Goal: Find specific page/section: Find specific page/section

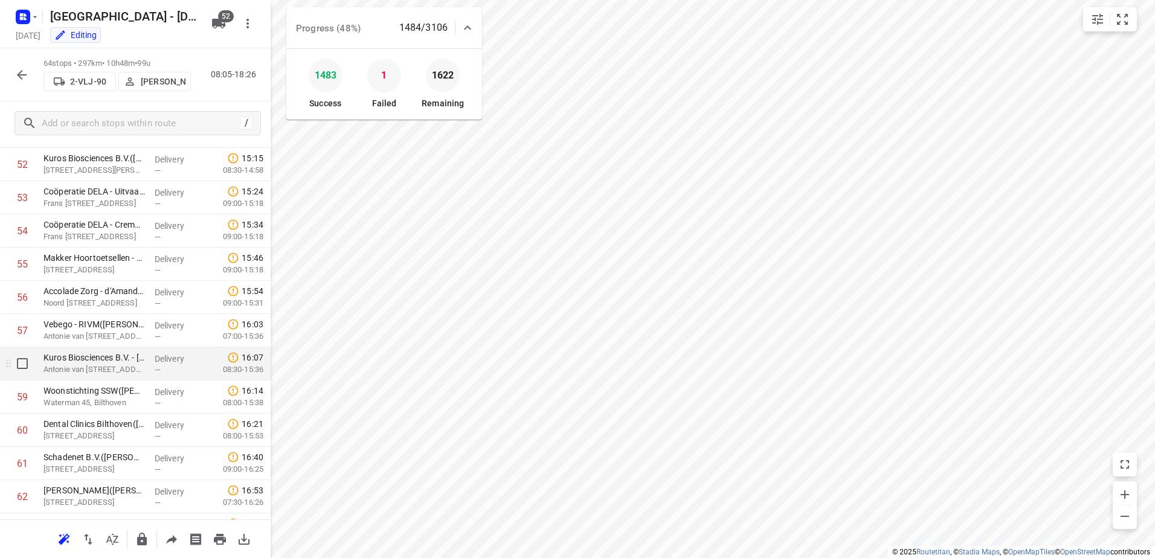
scroll to position [1845, 0]
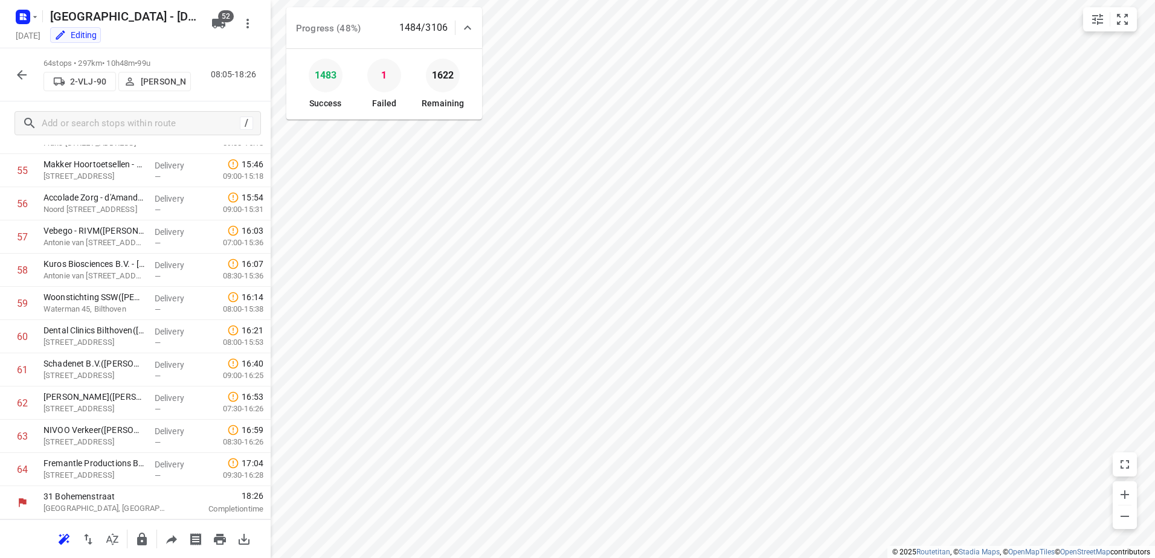
click at [28, 74] on icon "button" at bounding box center [21, 75] width 14 height 14
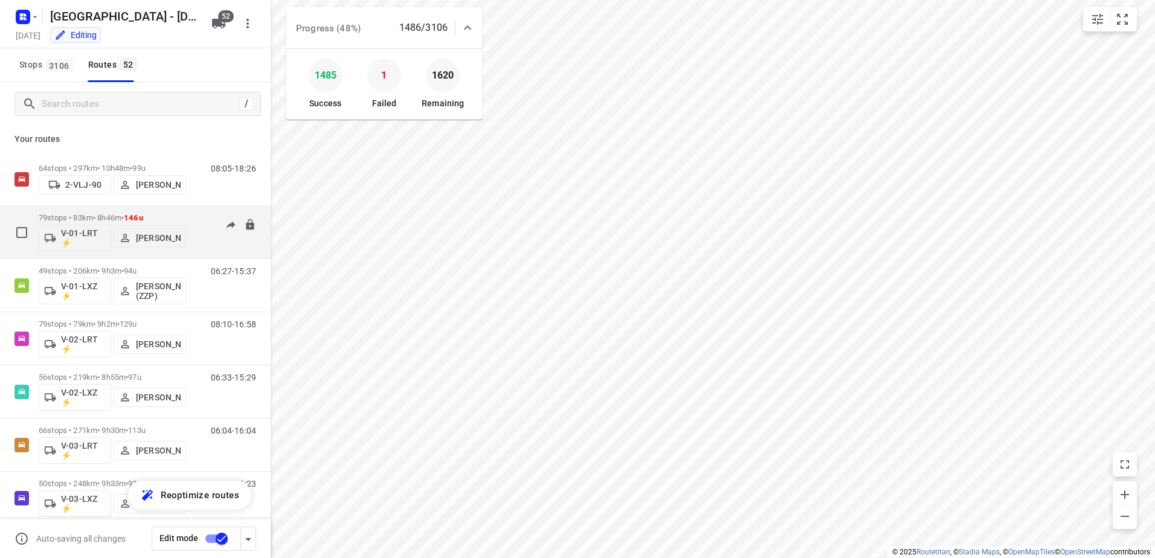
click at [121, 217] on p "79 stops • 83km • 8h46m • 146u" at bounding box center [112, 217] width 147 height 9
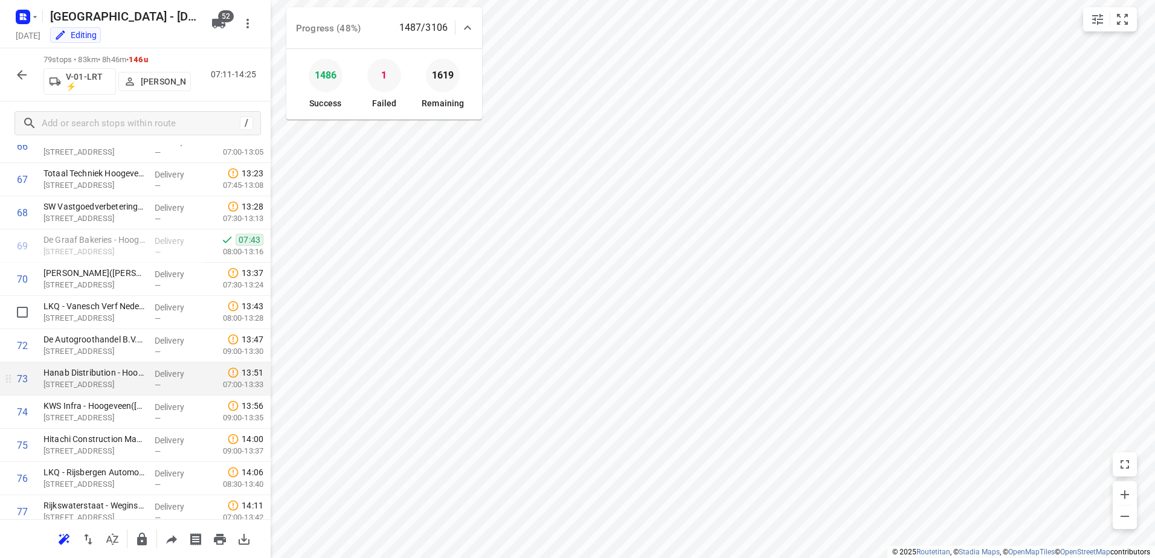
scroll to position [2343, 0]
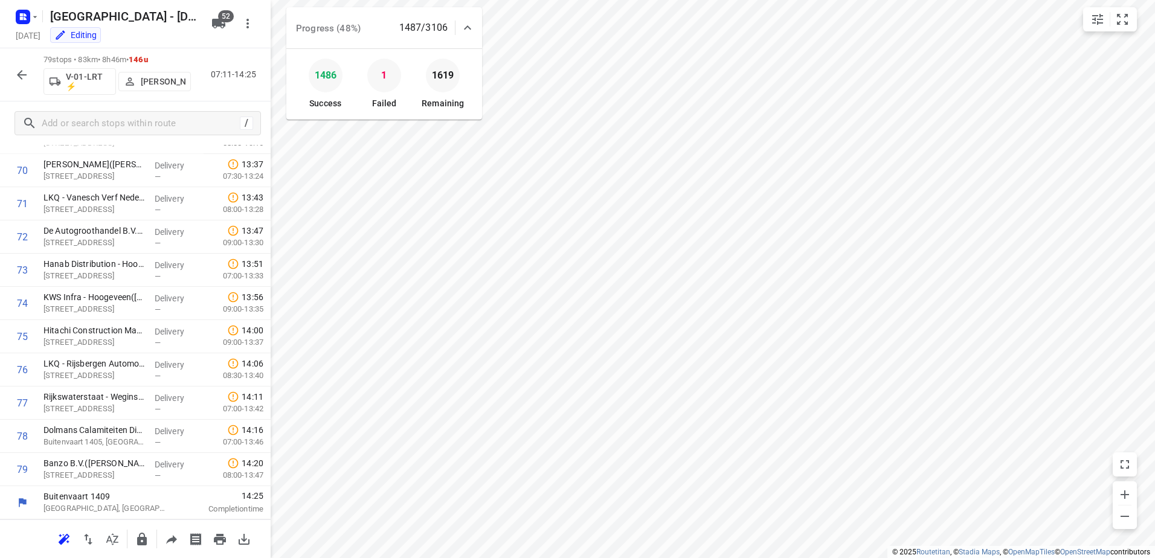
click at [16, 76] on icon "button" at bounding box center [21, 75] width 14 height 14
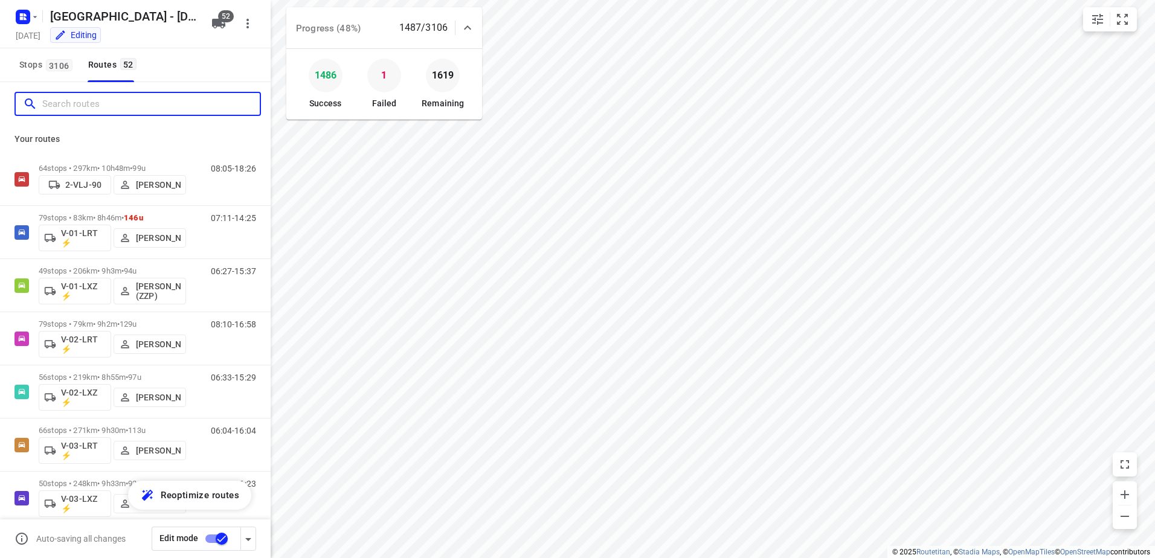
click at [145, 106] on input "Search routes" at bounding box center [150, 104] width 217 height 19
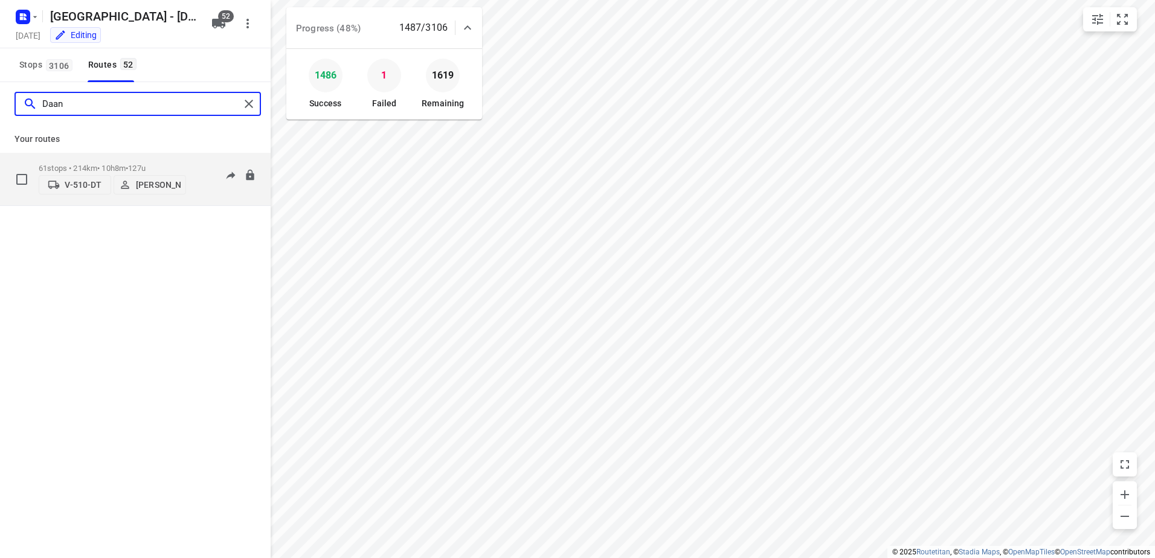
type input "Daan"
click at [104, 164] on p "61 stops • 214km • 10h8m • 127u" at bounding box center [112, 168] width 147 height 9
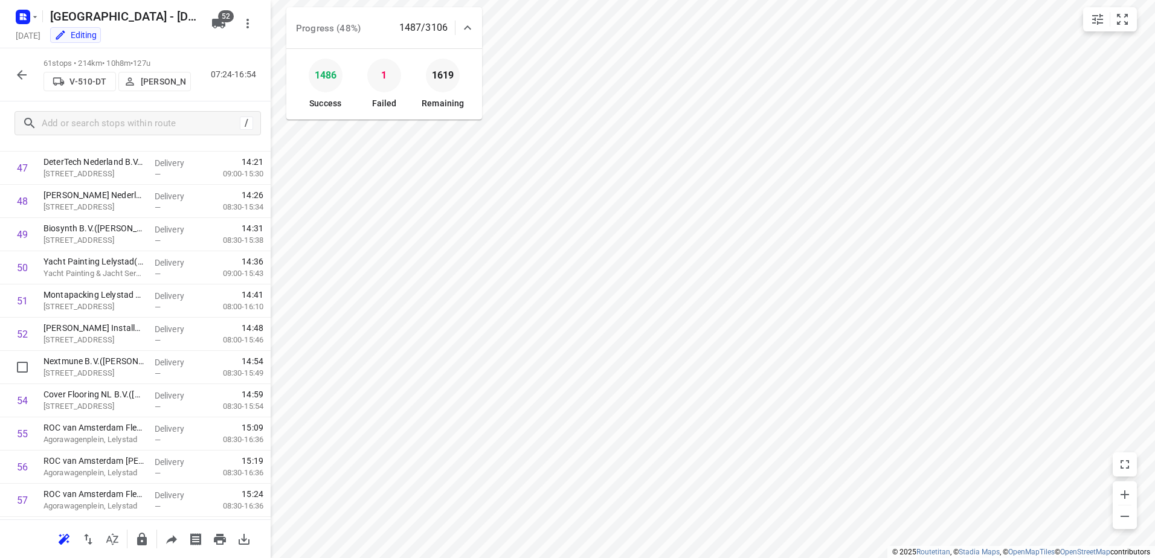
scroll to position [1444, 0]
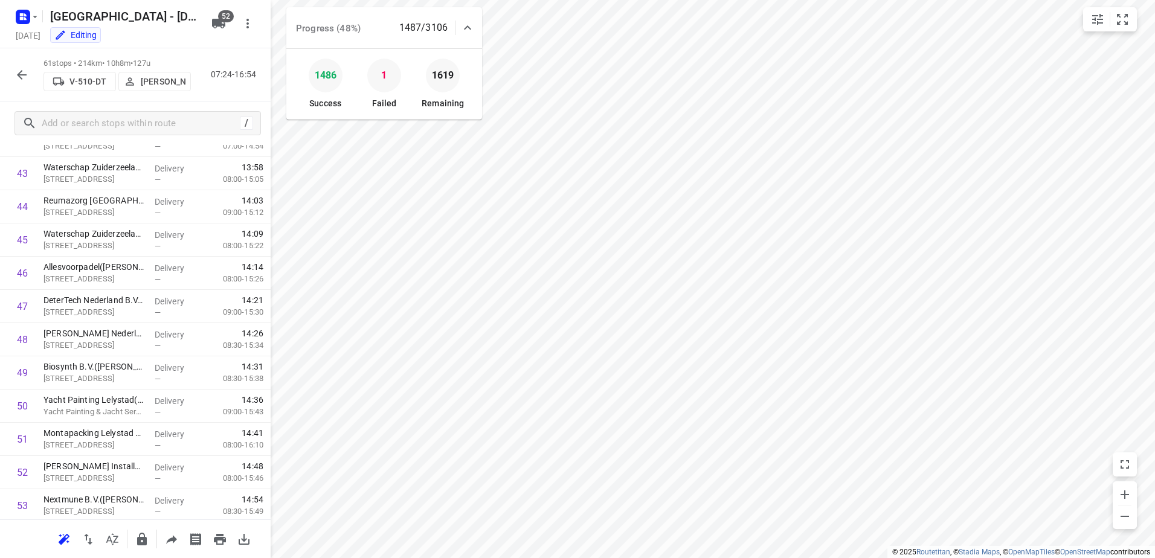
click at [21, 76] on icon "button" at bounding box center [21, 75] width 14 height 14
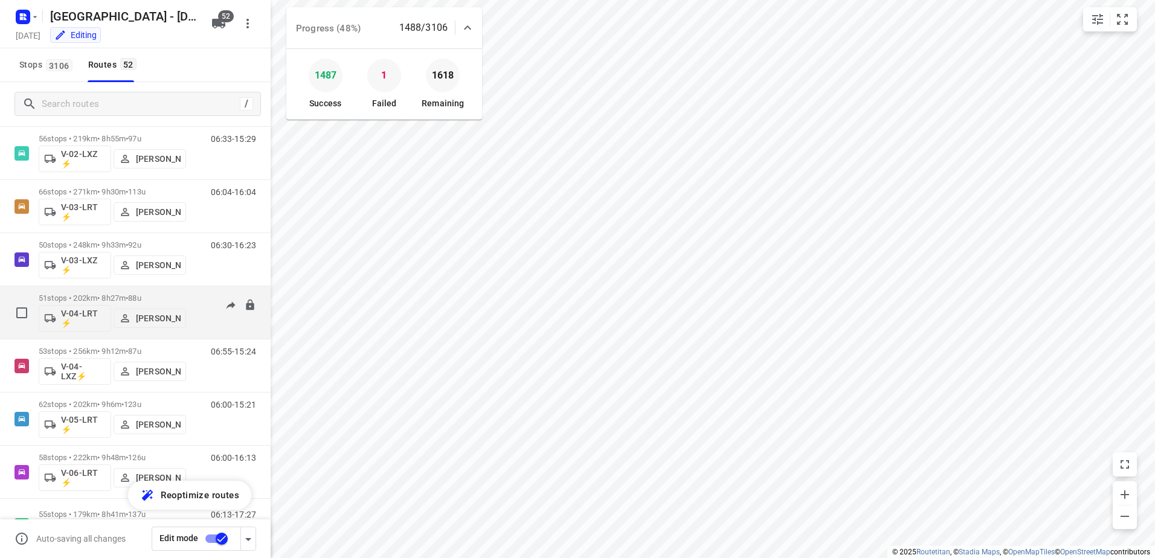
scroll to position [242, 0]
click at [106, 291] on p "51 stops • 202km • 8h27m • 88u" at bounding box center [112, 295] width 147 height 9
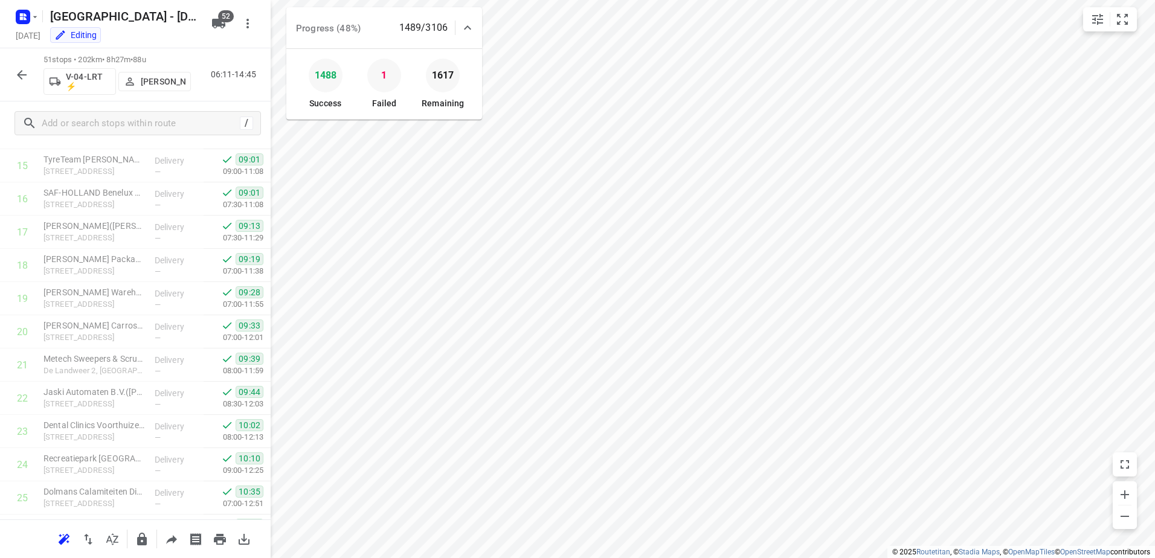
scroll to position [507, 0]
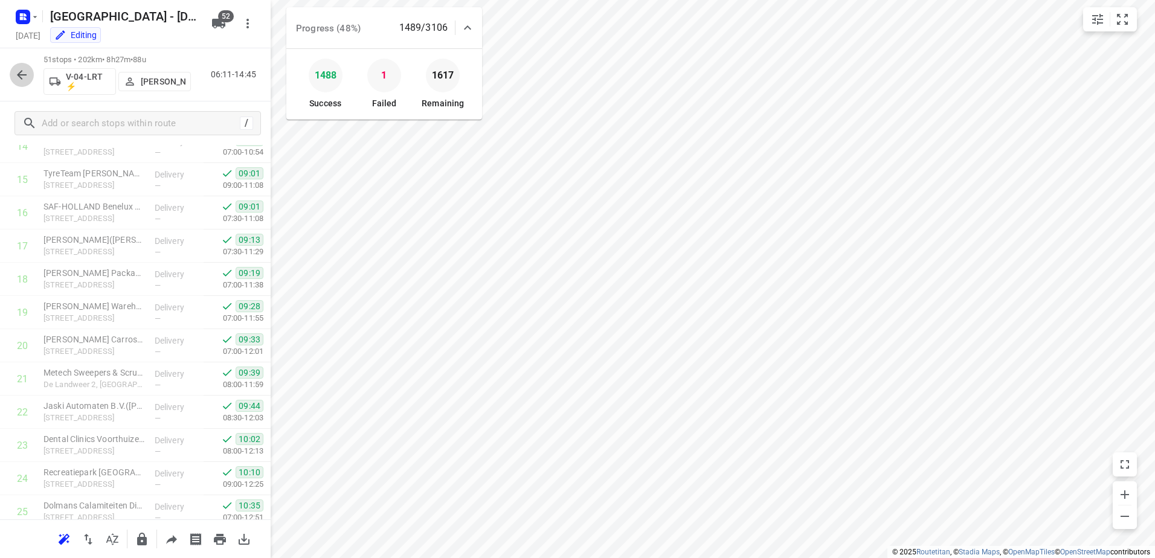
click at [29, 71] on button "button" at bounding box center [22, 75] width 24 height 24
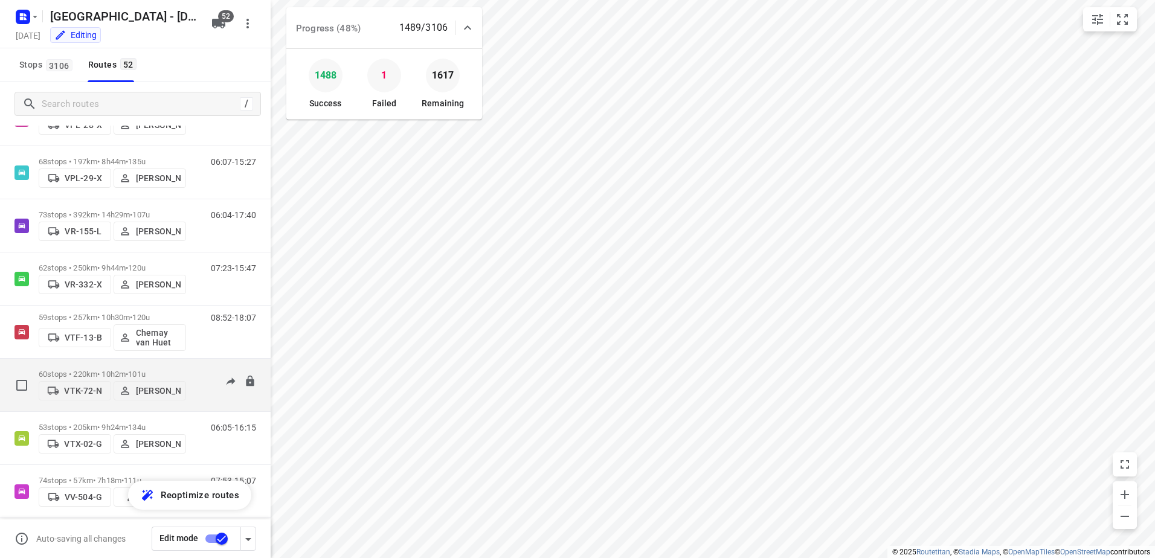
scroll to position [2409, 0]
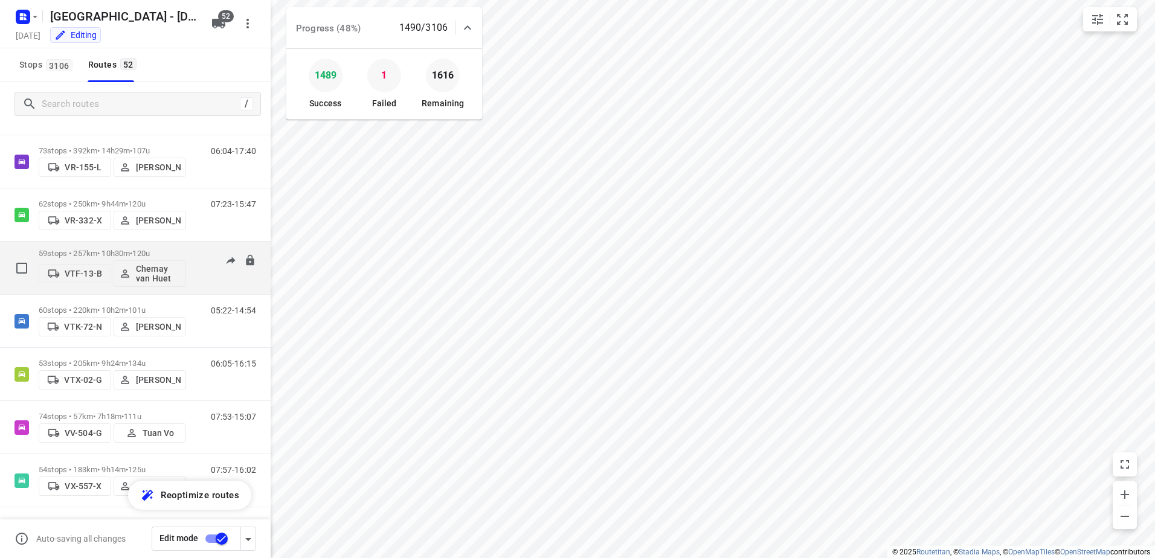
click at [105, 257] on p "59 stops • 257km • 10h30m • 120u" at bounding box center [112, 253] width 147 height 9
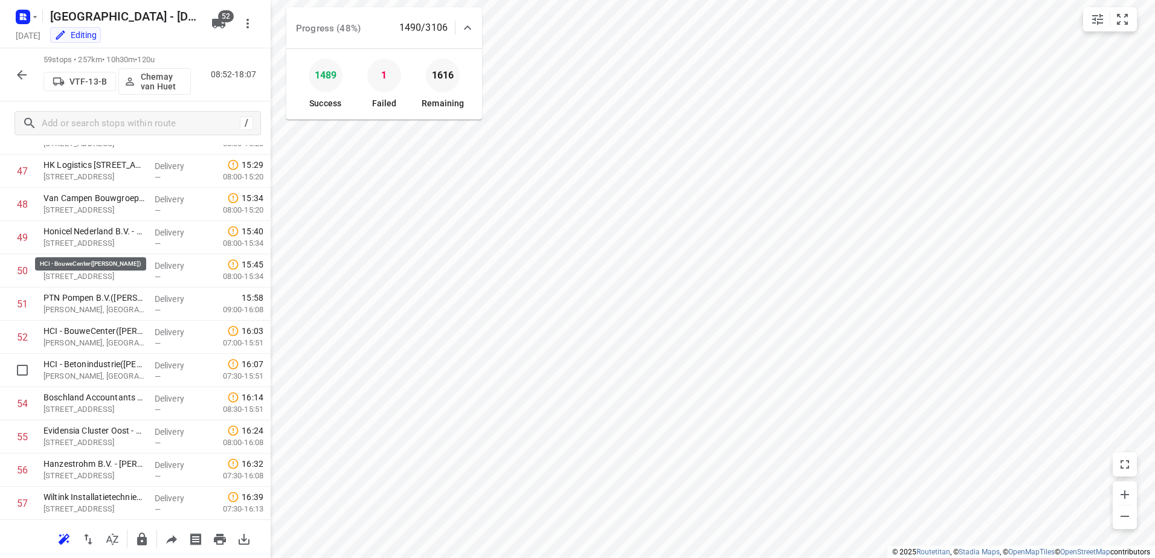
scroll to position [1679, 0]
click at [21, 83] on button "button" at bounding box center [22, 75] width 24 height 24
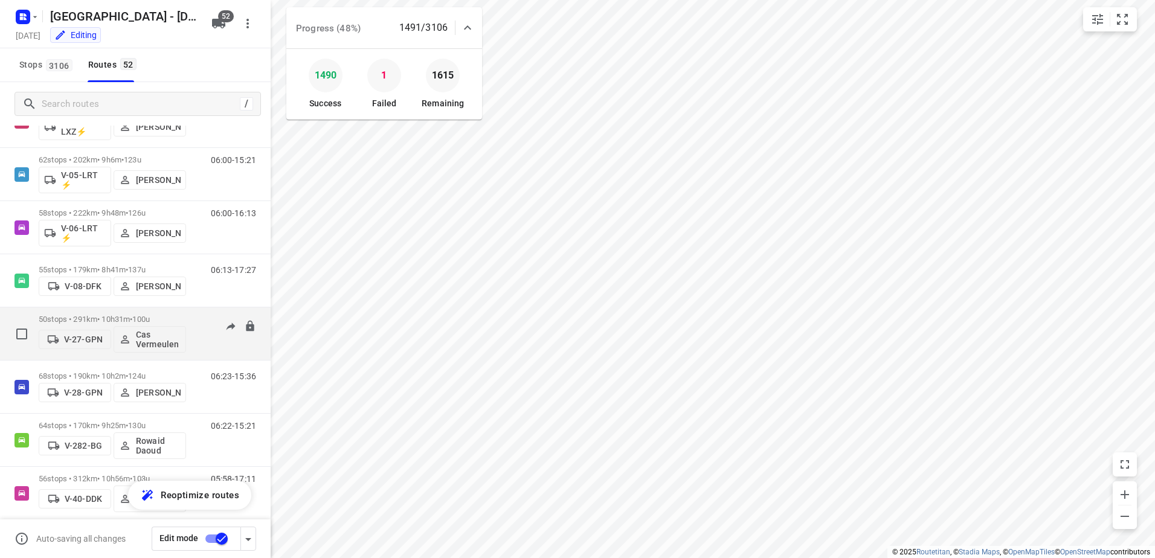
scroll to position [544, 0]
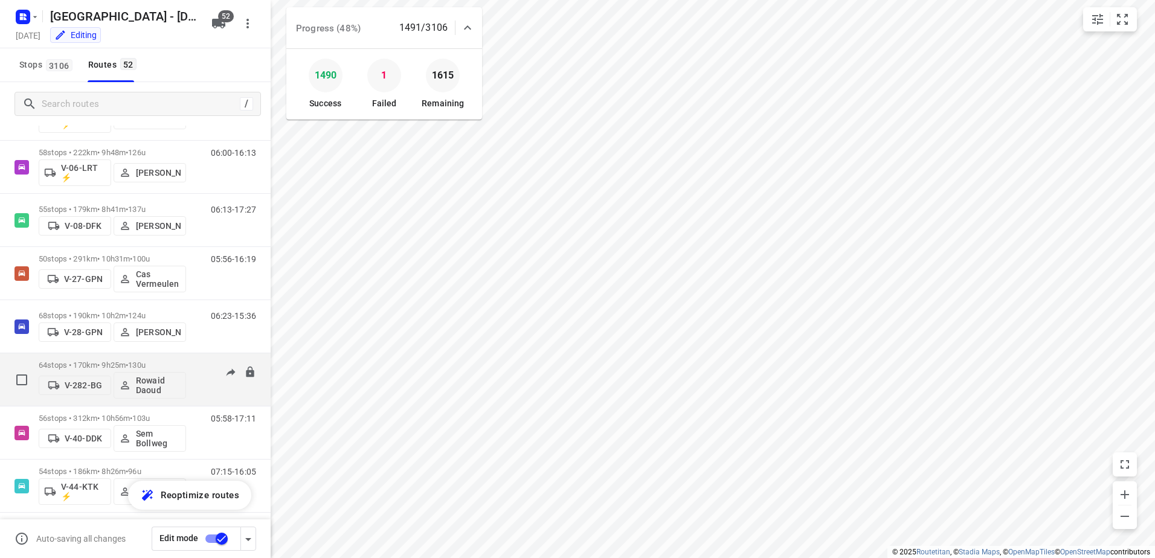
click at [101, 364] on p "64 stops • 170km • 9h25m • 130u" at bounding box center [112, 365] width 147 height 9
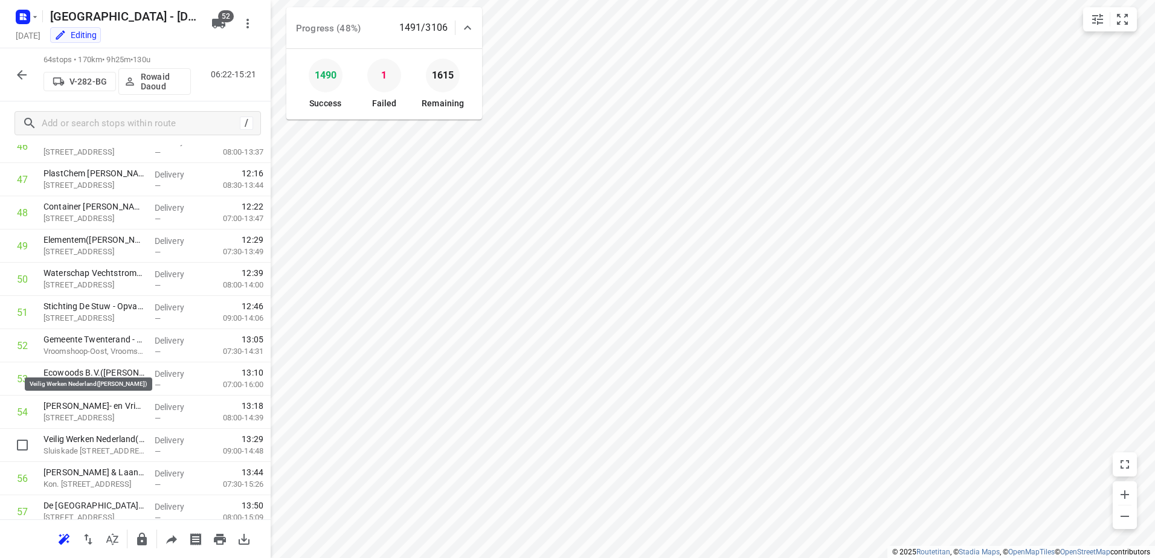
scroll to position [1845, 0]
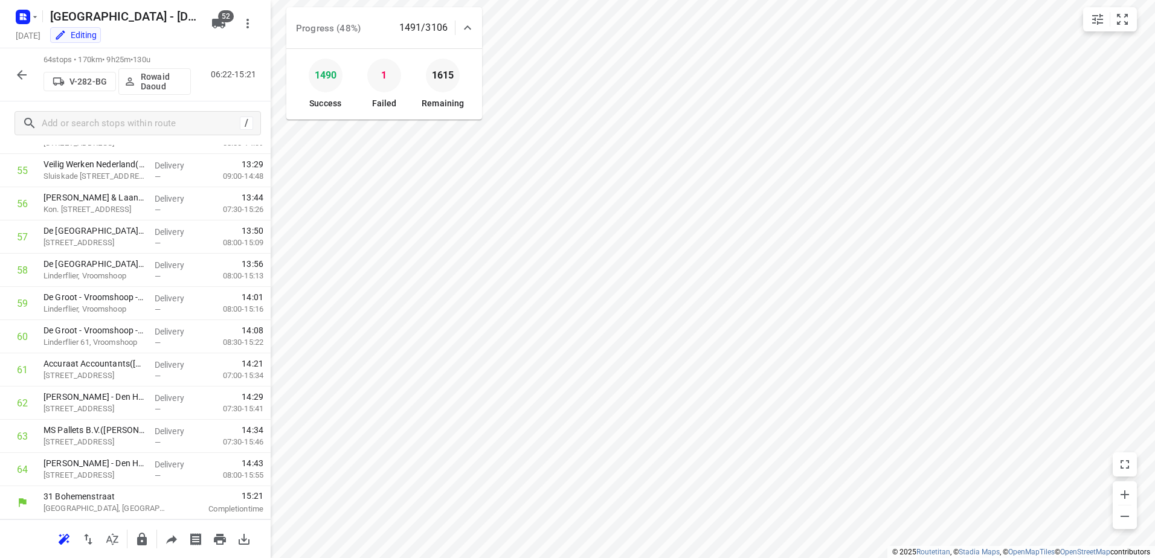
click at [16, 74] on icon "button" at bounding box center [21, 75] width 14 height 14
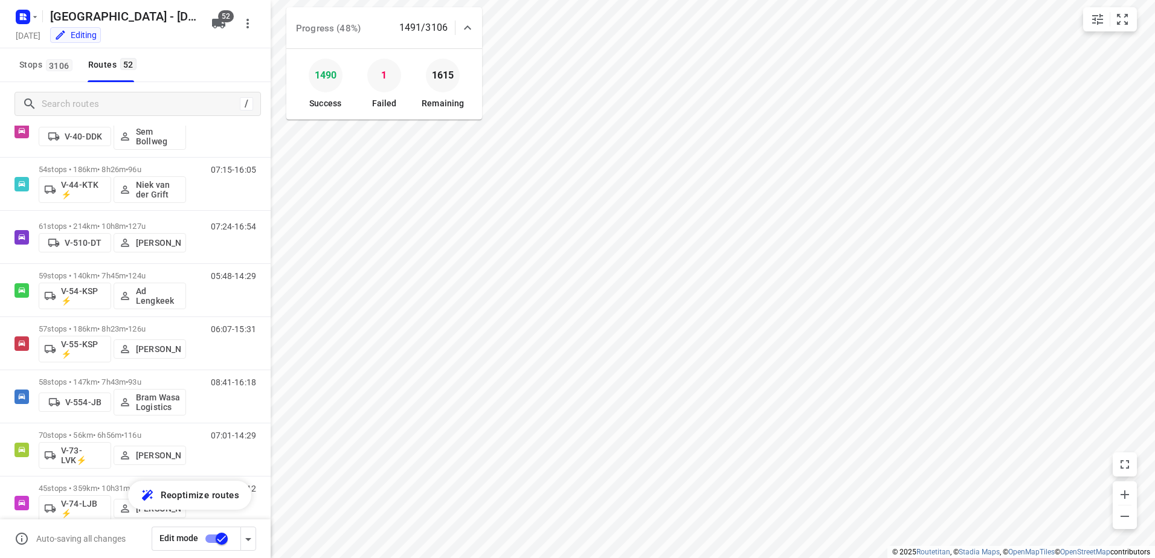
scroll to position [1208, 0]
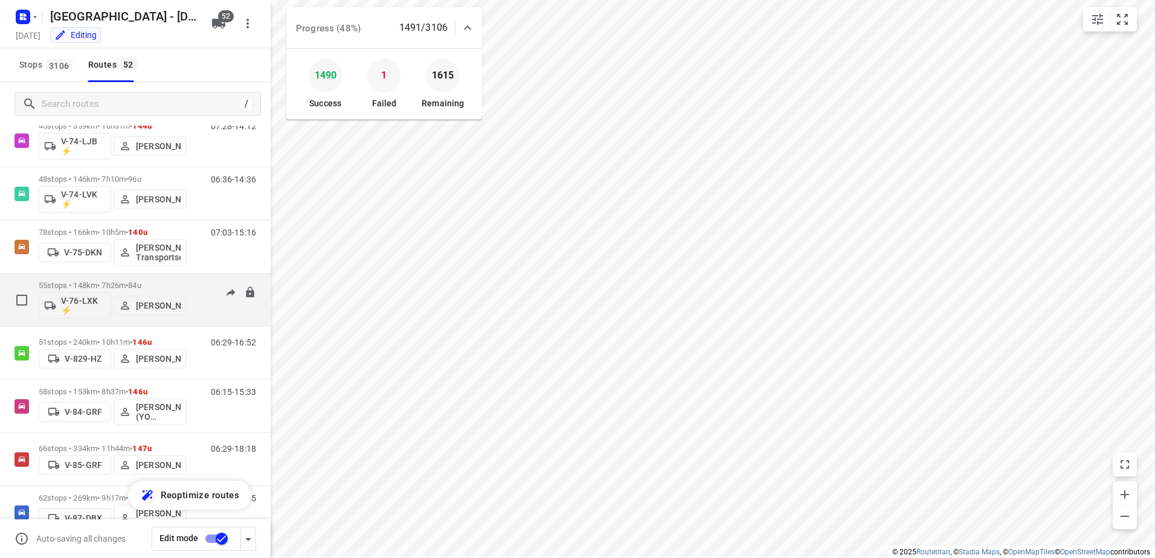
click at [117, 281] on p "55 stops • 148km • 7h26m • 84u" at bounding box center [112, 285] width 147 height 9
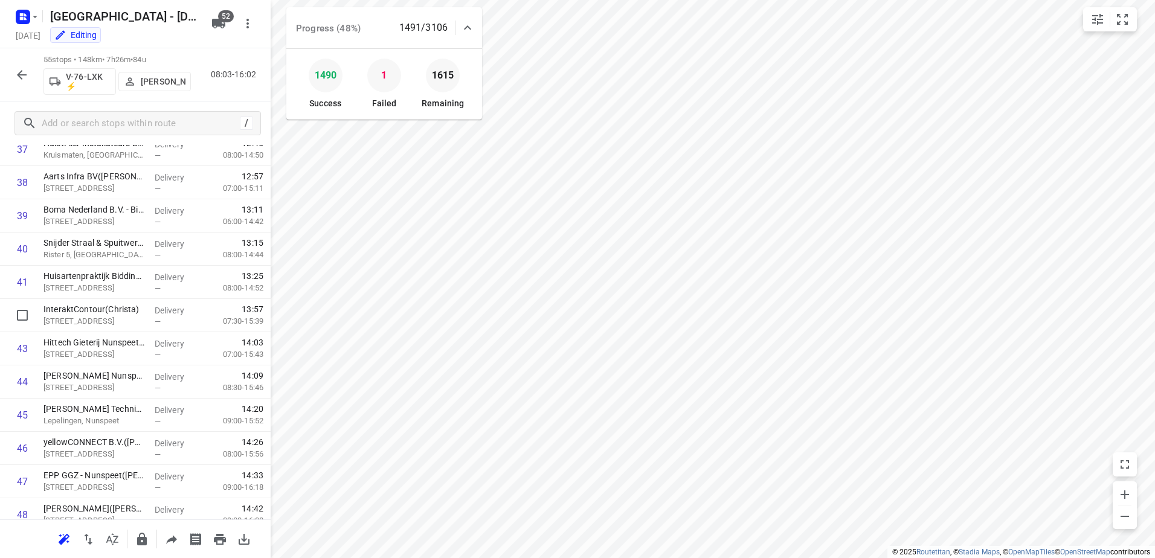
scroll to position [1546, 0]
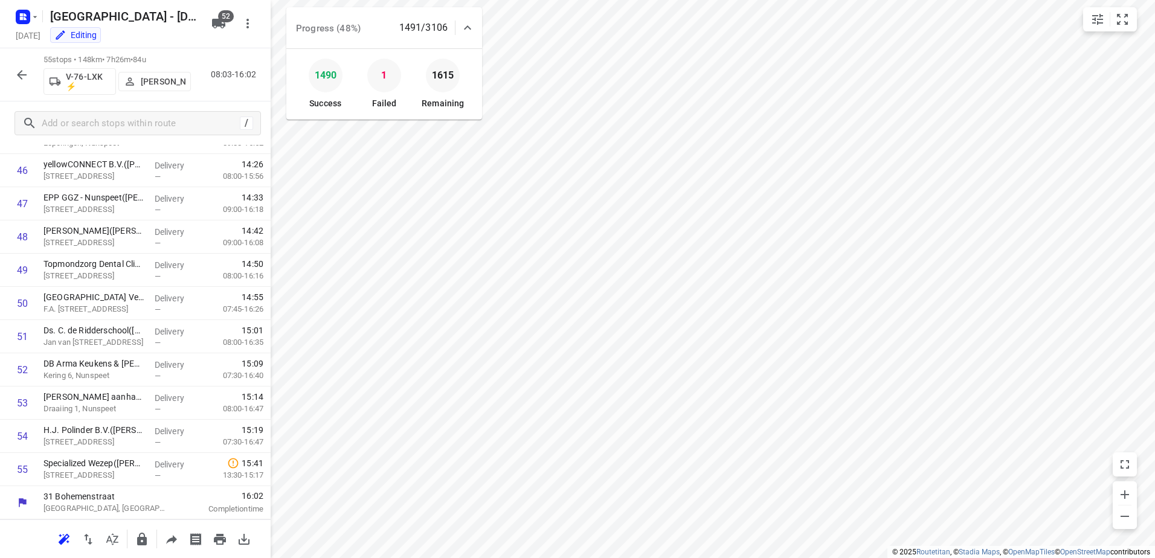
click at [19, 71] on icon "button" at bounding box center [21, 75] width 14 height 14
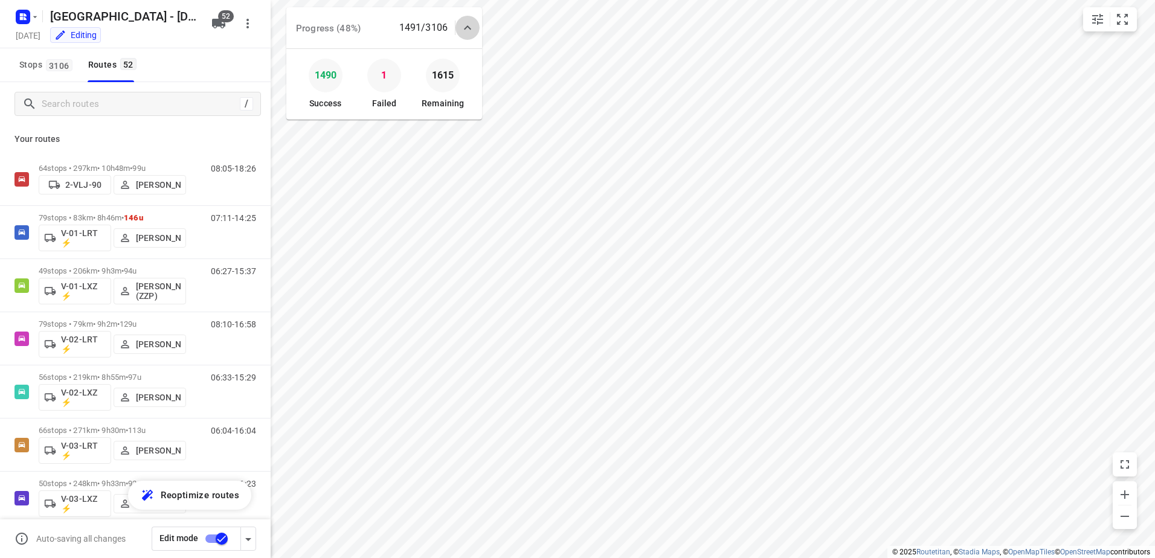
click at [460, 21] on div at bounding box center [467, 28] width 24 height 24
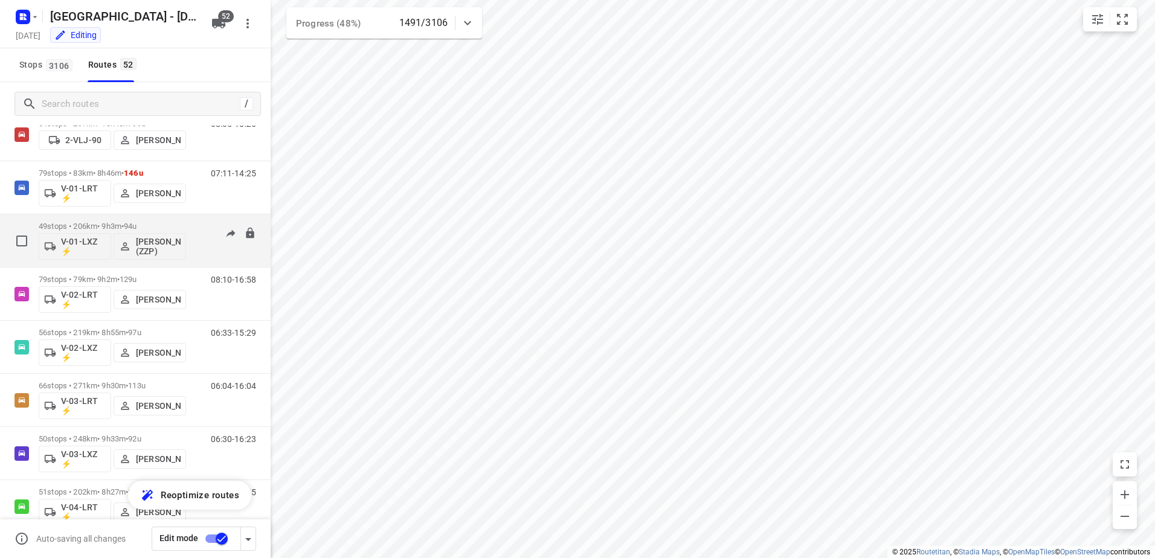
scroll to position [121, 0]
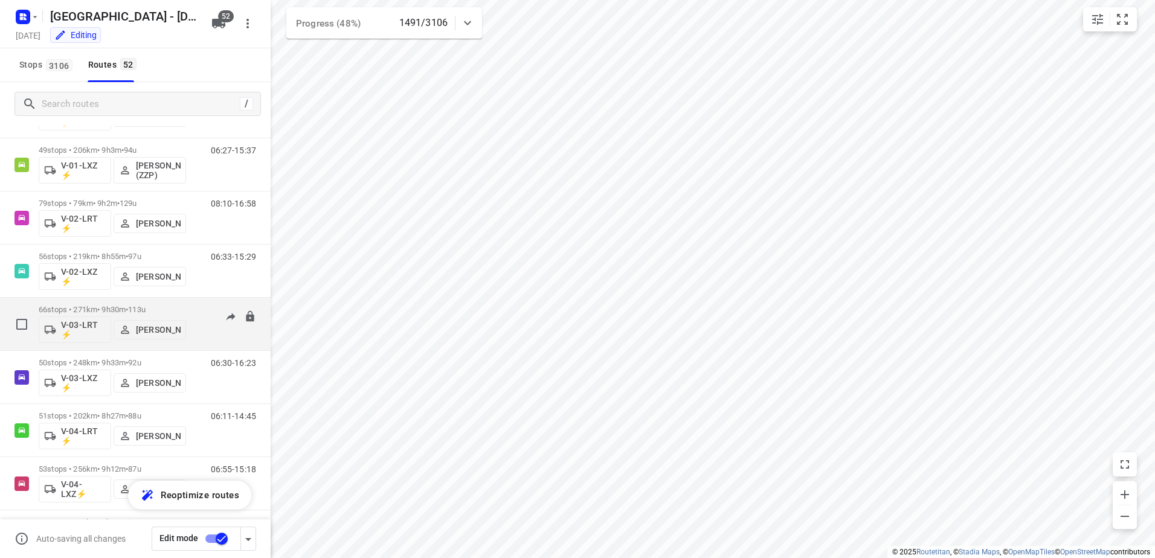
click at [115, 305] on p "66 stops • 271km • 9h30m • 113u" at bounding box center [112, 309] width 147 height 9
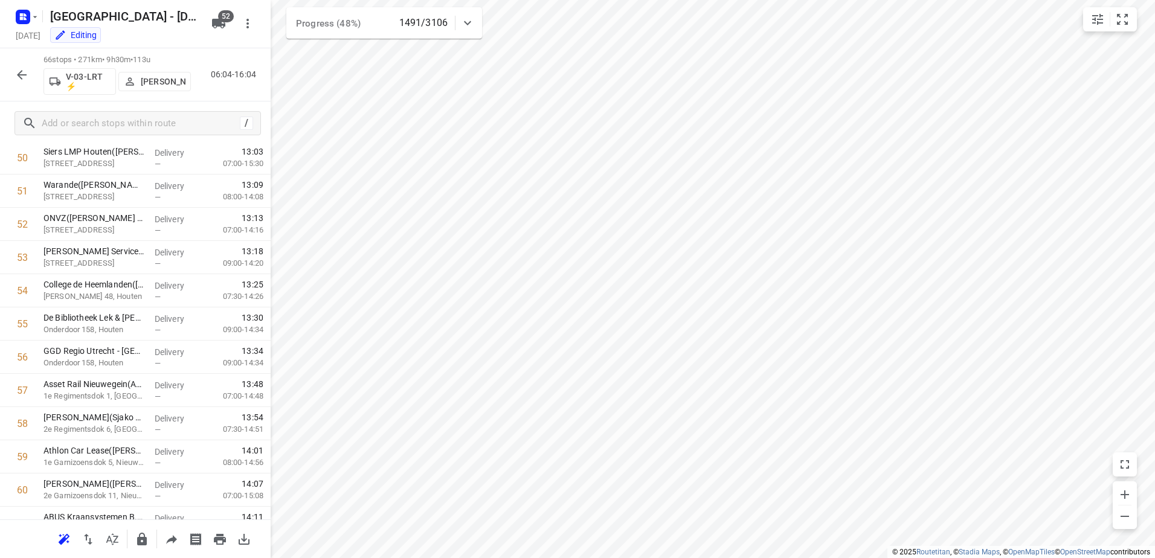
scroll to position [1912, 0]
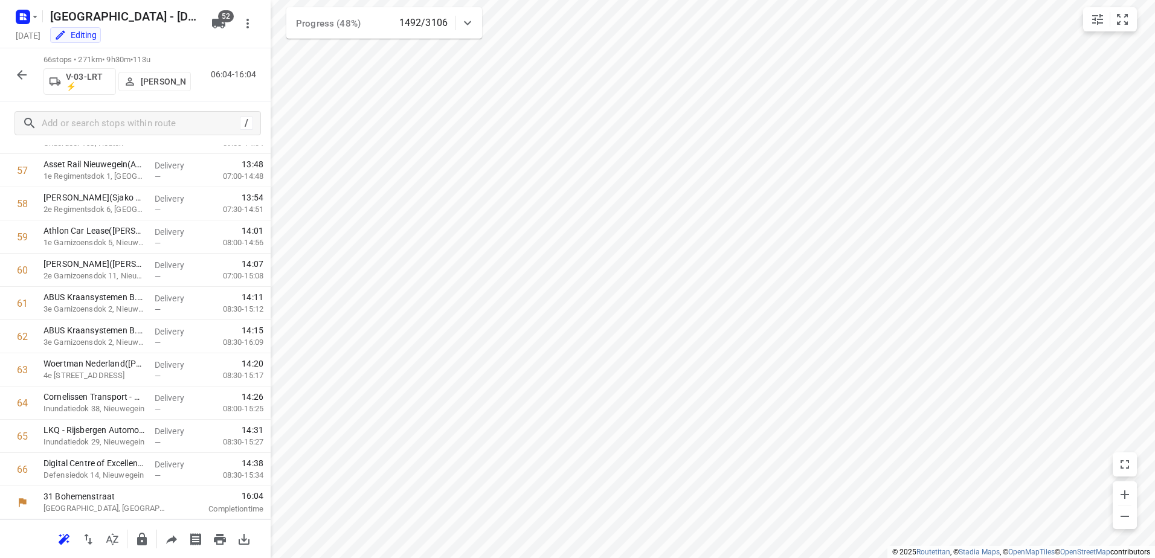
click at [27, 72] on icon "button" at bounding box center [21, 75] width 14 height 14
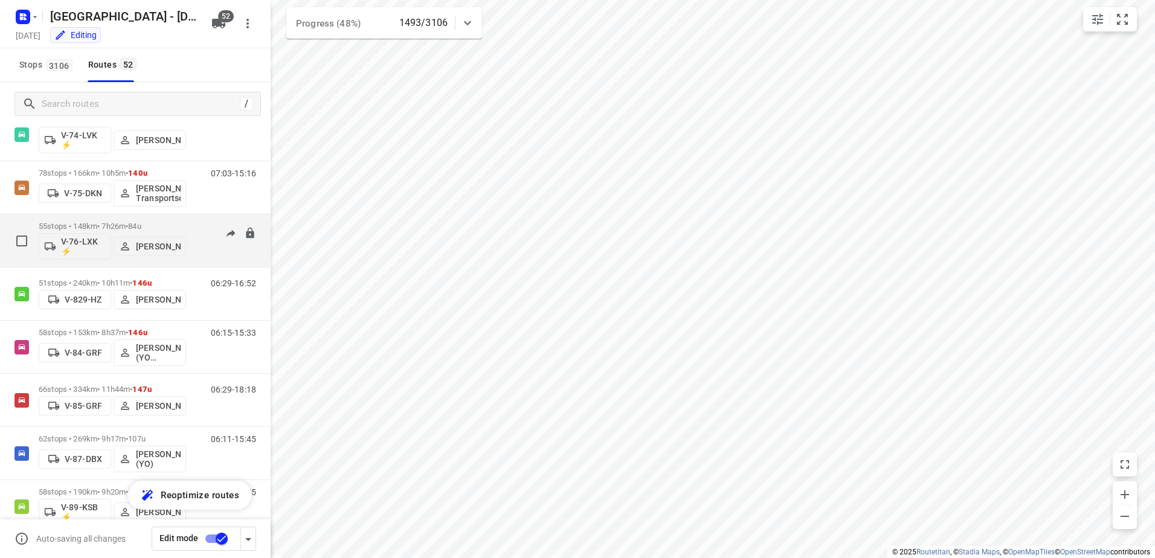
scroll to position [1268, 0]
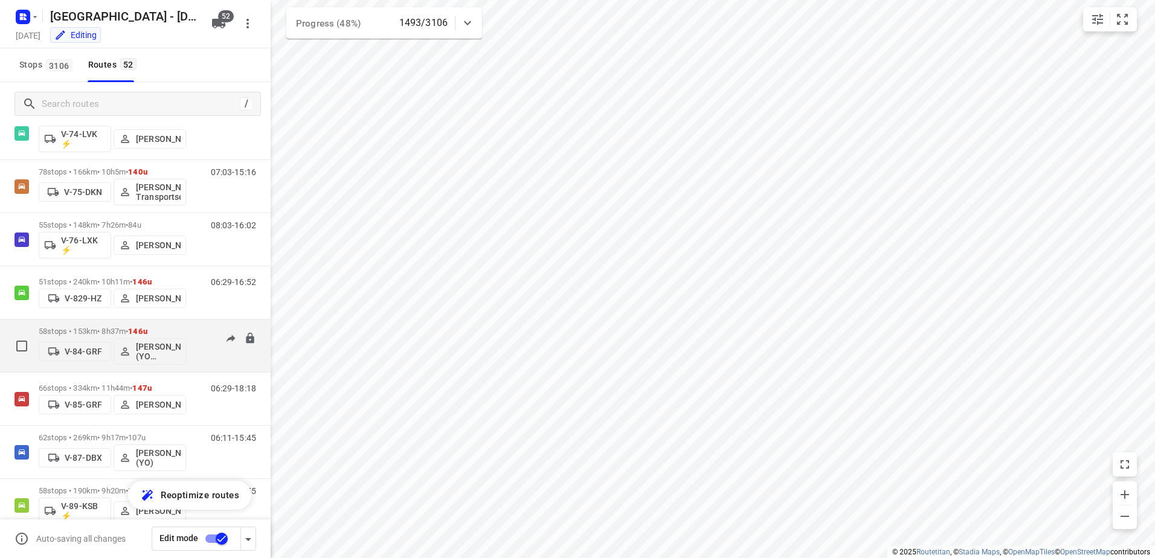
click at [103, 328] on p "58 stops • 153km • 8h37m • 146u" at bounding box center [112, 331] width 147 height 9
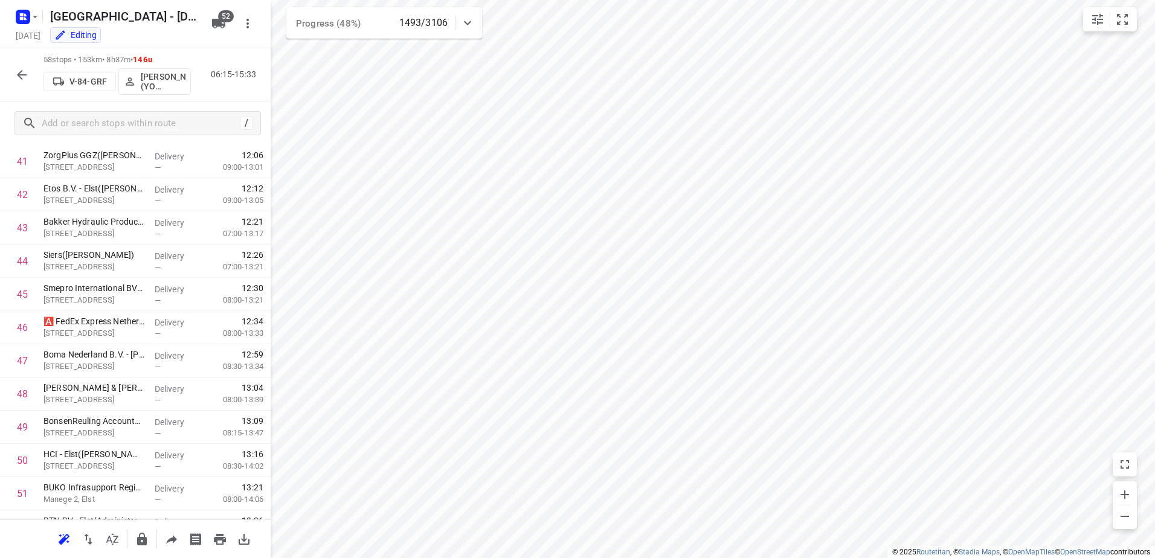
scroll to position [1646, 0]
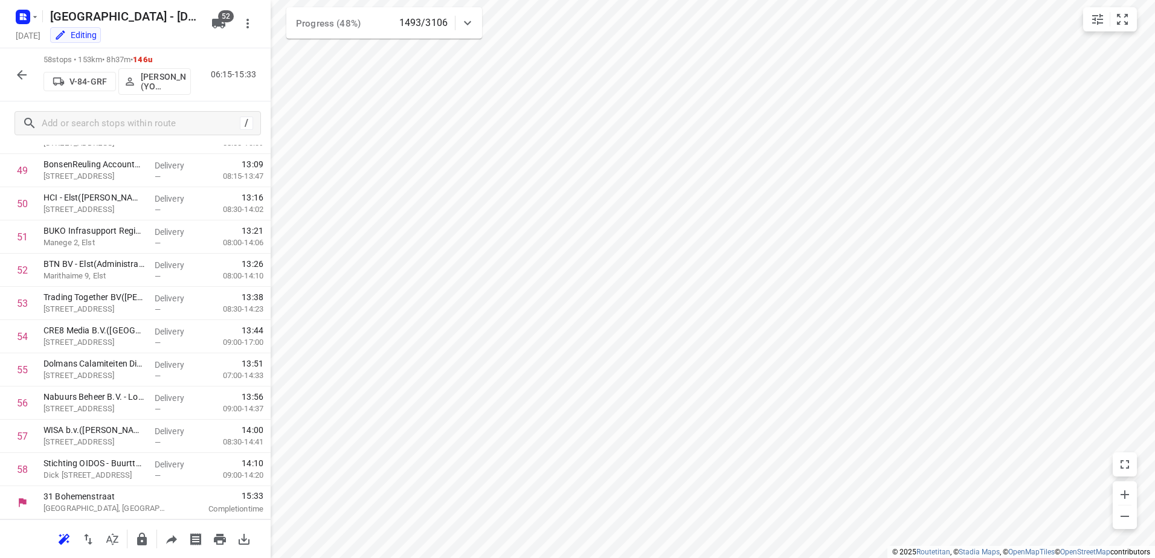
click at [11, 75] on button "button" at bounding box center [22, 75] width 24 height 24
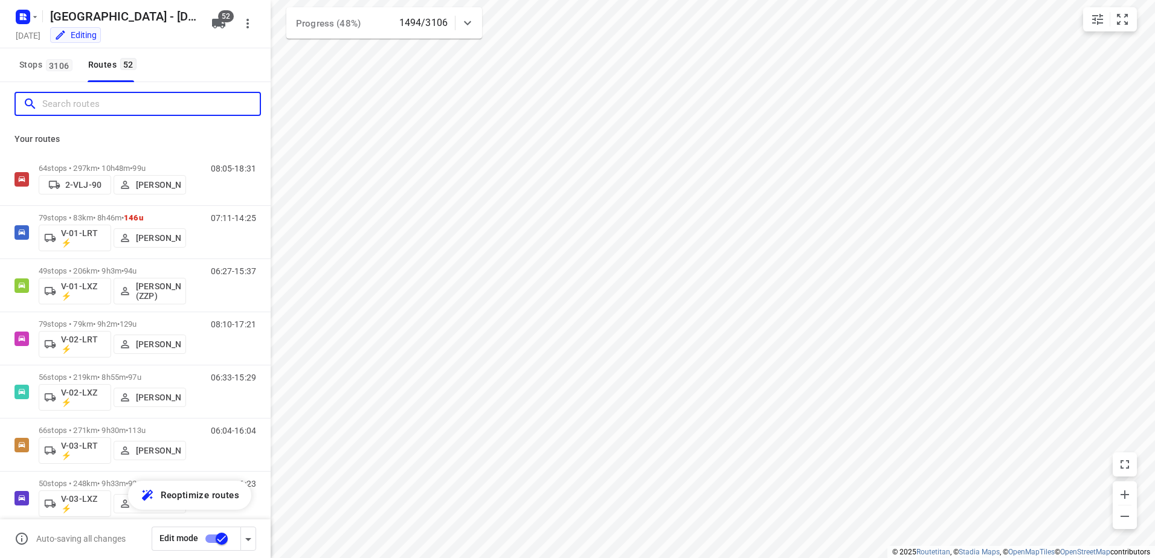
click at [69, 108] on input "Search routes" at bounding box center [150, 104] width 217 height 19
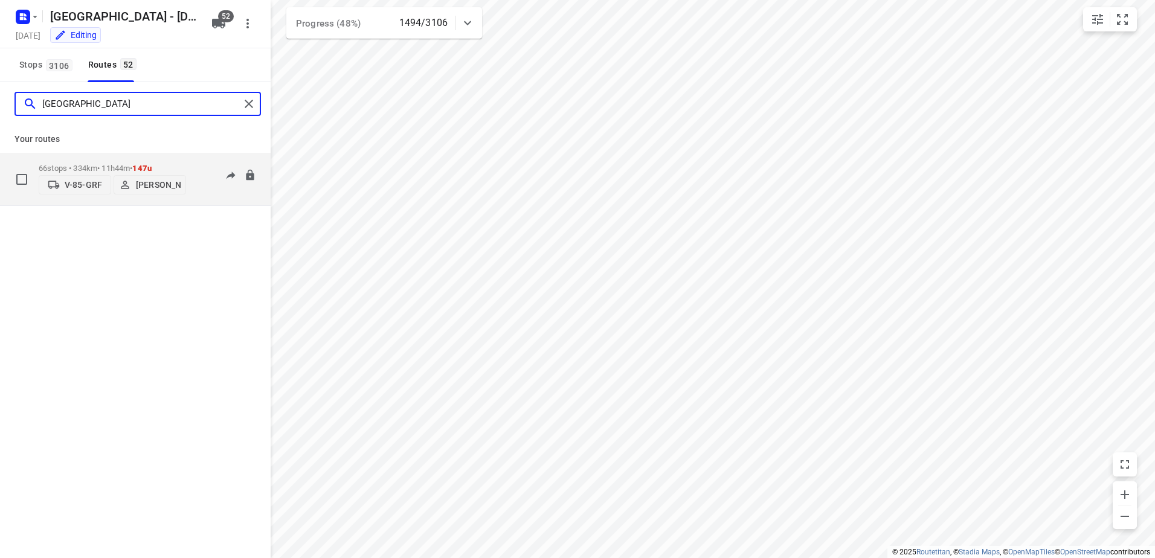
type input "[GEOGRAPHIC_DATA]"
click at [104, 168] on p "66 stops • 334km • 11h44m • 147u" at bounding box center [112, 168] width 147 height 9
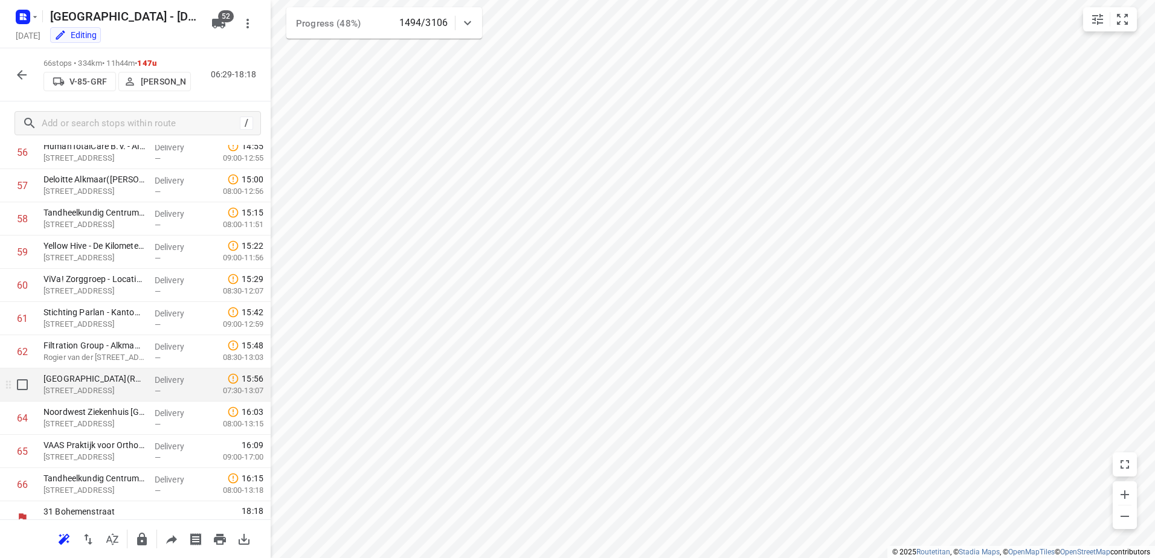
scroll to position [1912, 0]
